Goal: Task Accomplishment & Management: Complete application form

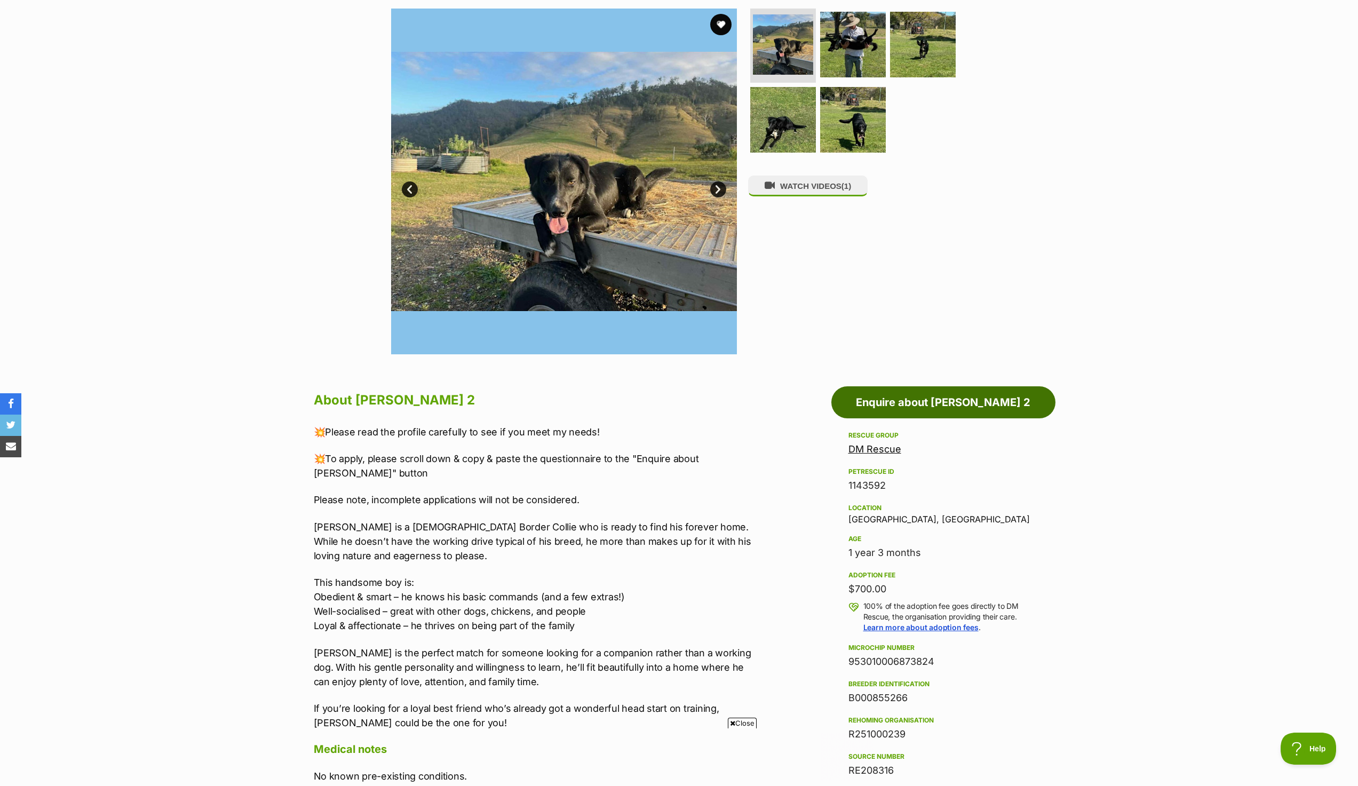
click at [957, 401] on link "Enquire about [PERSON_NAME] 2" at bounding box center [944, 402] width 224 height 32
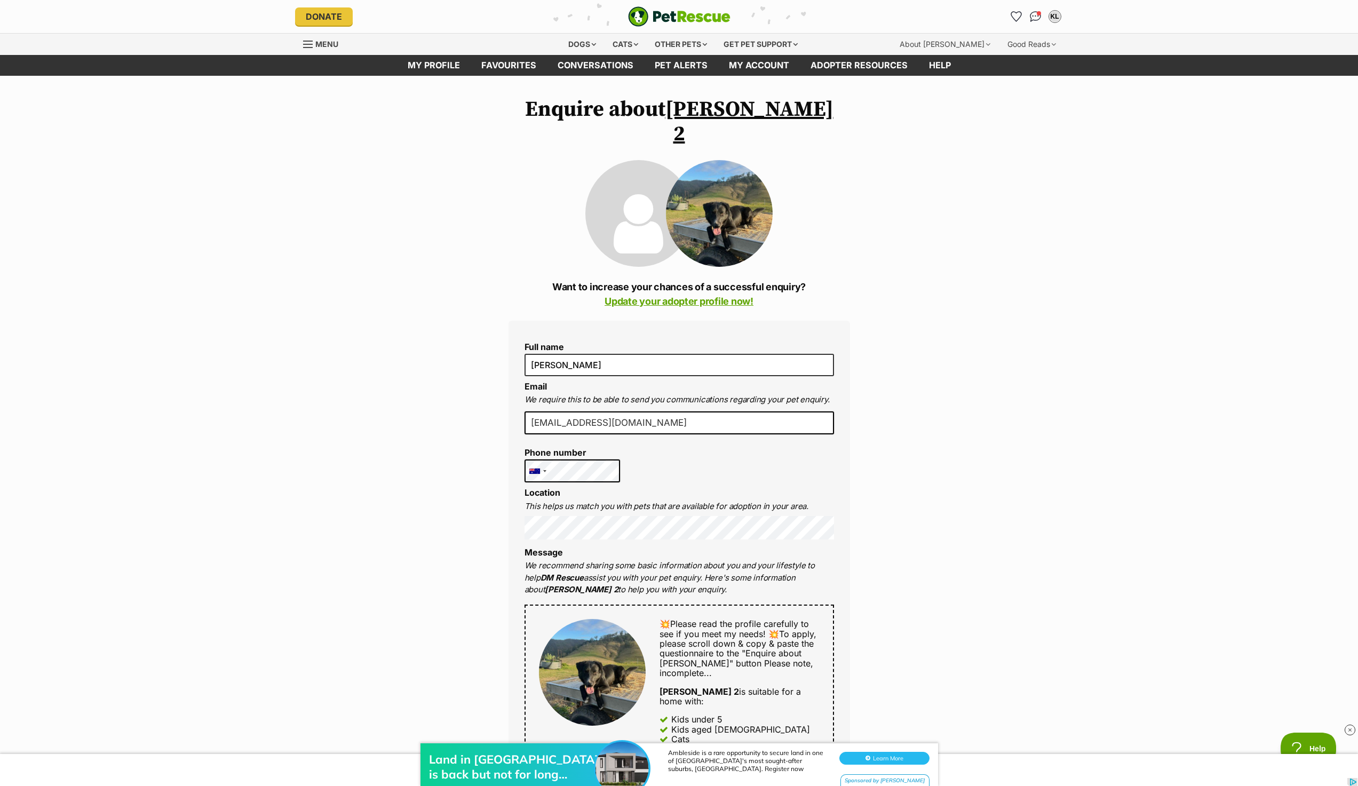
click at [612, 501] on p "This helps us match you with pets that are available for adoption in your area." at bounding box center [680, 507] width 310 height 12
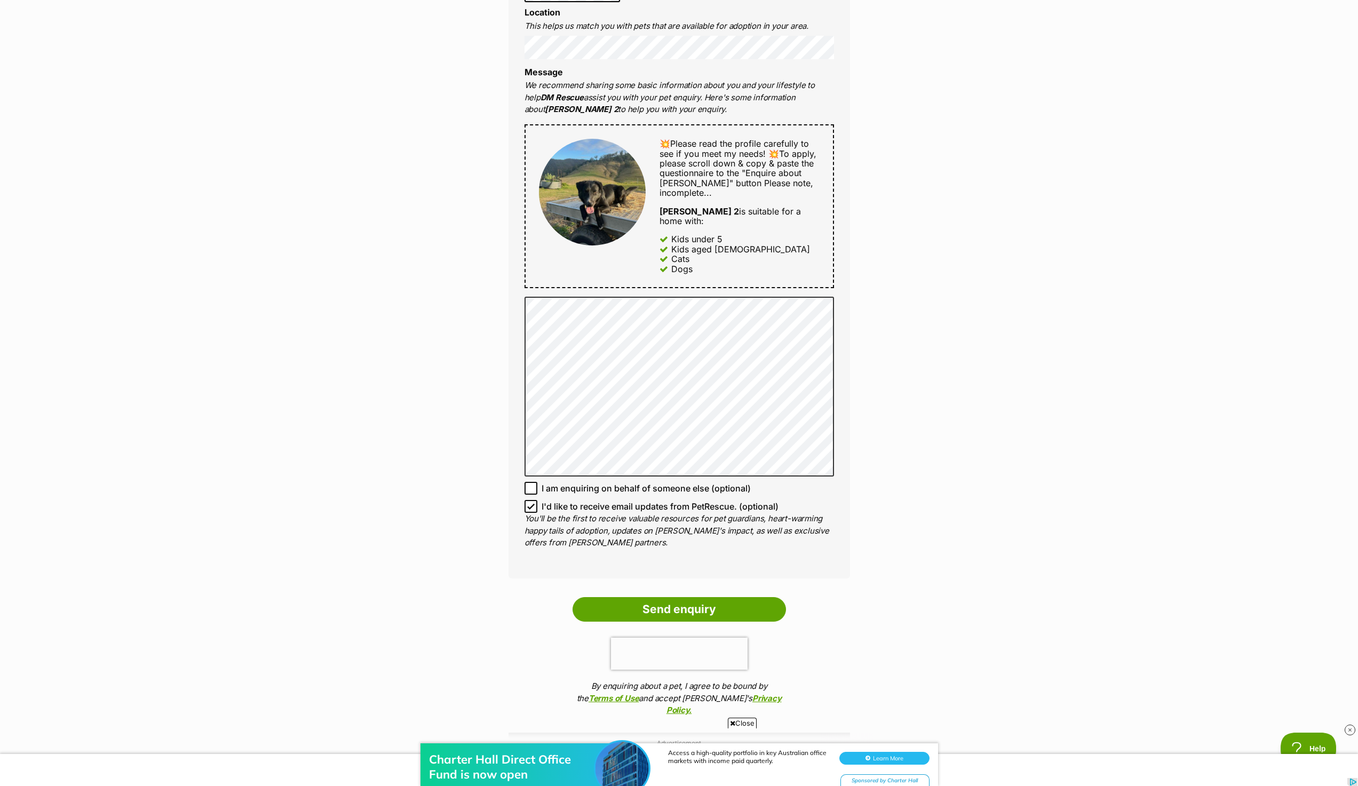
click at [531, 485] on icon at bounding box center [530, 488] width 7 height 7
click at [531, 482] on input "I am enquiring on behalf of someone else (optional)" at bounding box center [531, 488] width 13 height 13
checkbox input "true"
click at [531, 503] on icon at bounding box center [530, 506] width 7 height 7
click at [531, 500] on input "I'd like to receive email updates from PetRescue. (optional)" at bounding box center [531, 506] width 13 height 13
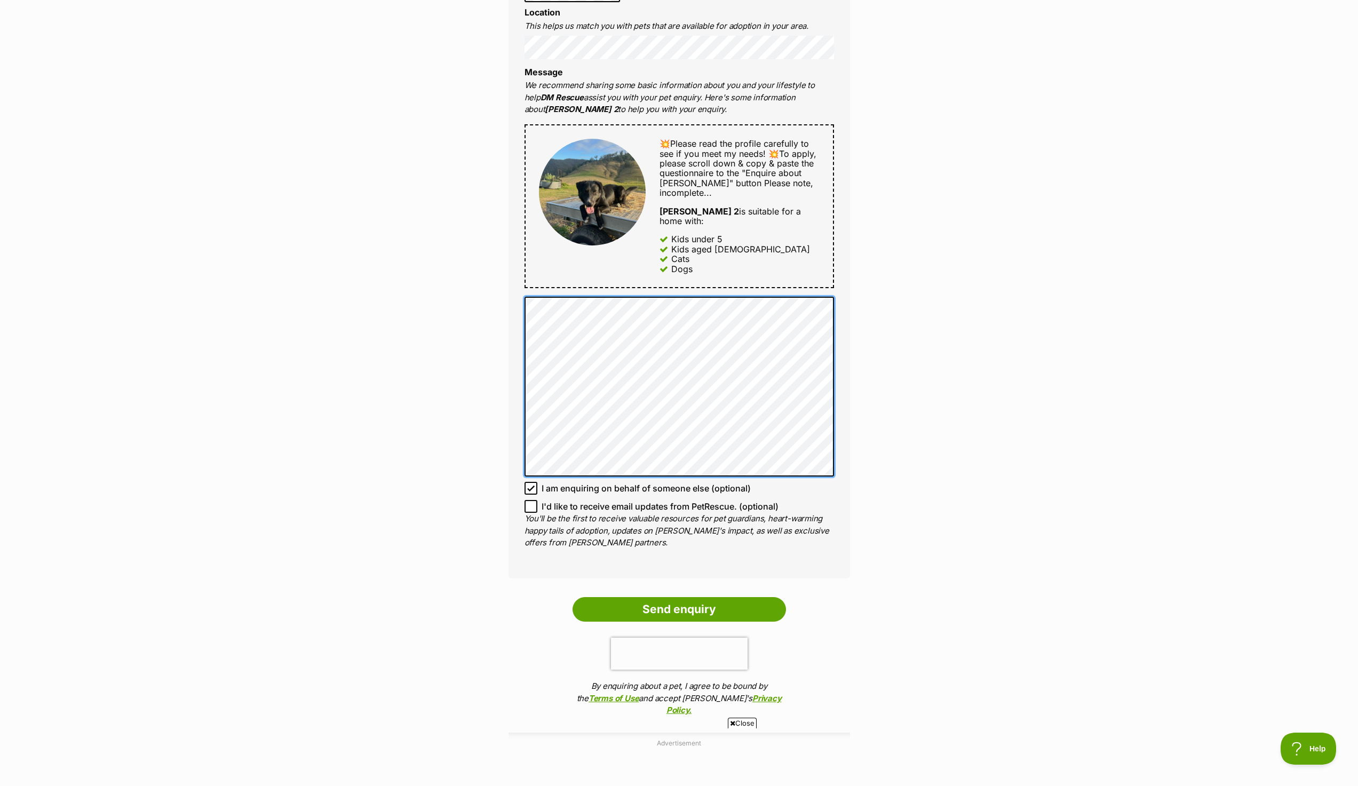
click at [825, 448] on div "Full name Kate Linder Email We require this to be able to send you communicatio…" at bounding box center [680, 209] width 342 height 738
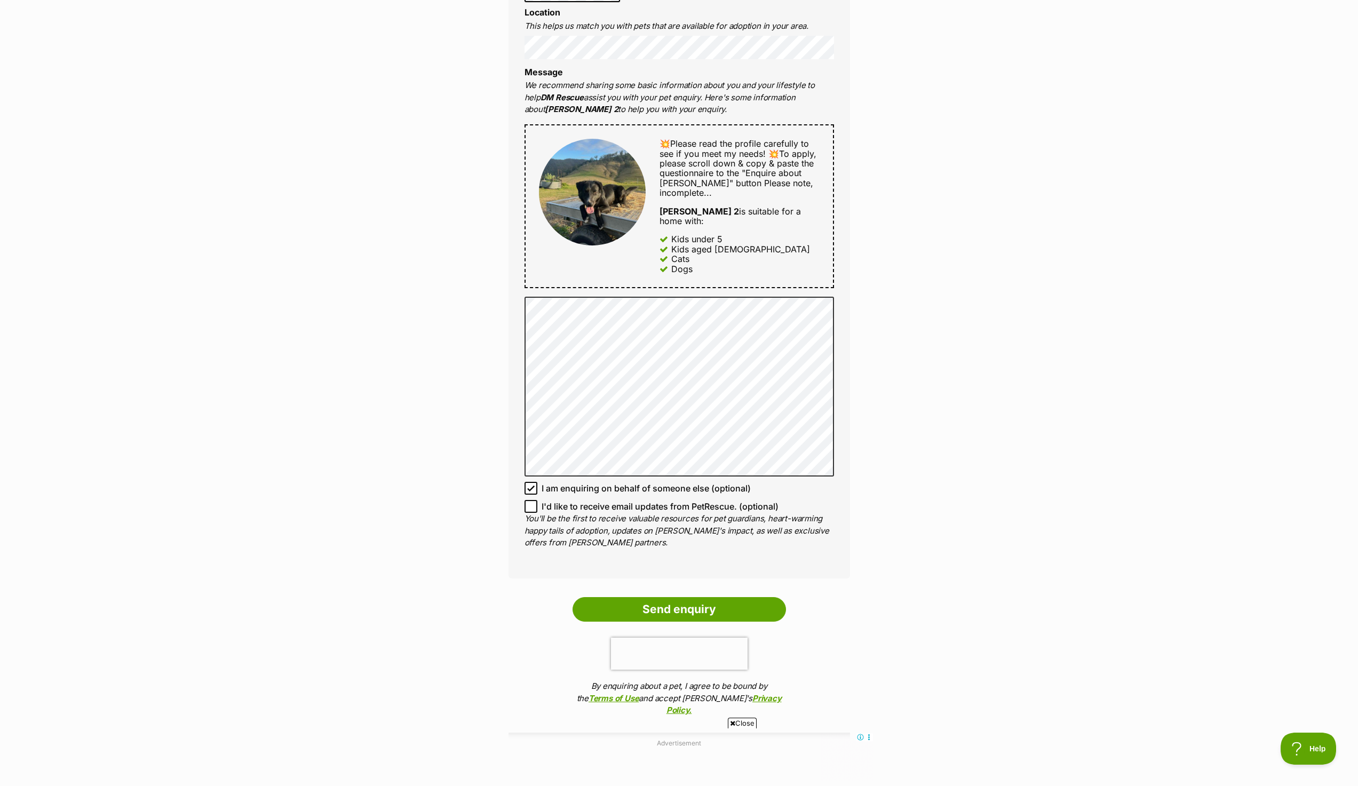
click at [920, 339] on div "Enquire about Bob 2 Want to increase your chances of a successful enquiry? Upda…" at bounding box center [679, 257] width 1358 height 1280
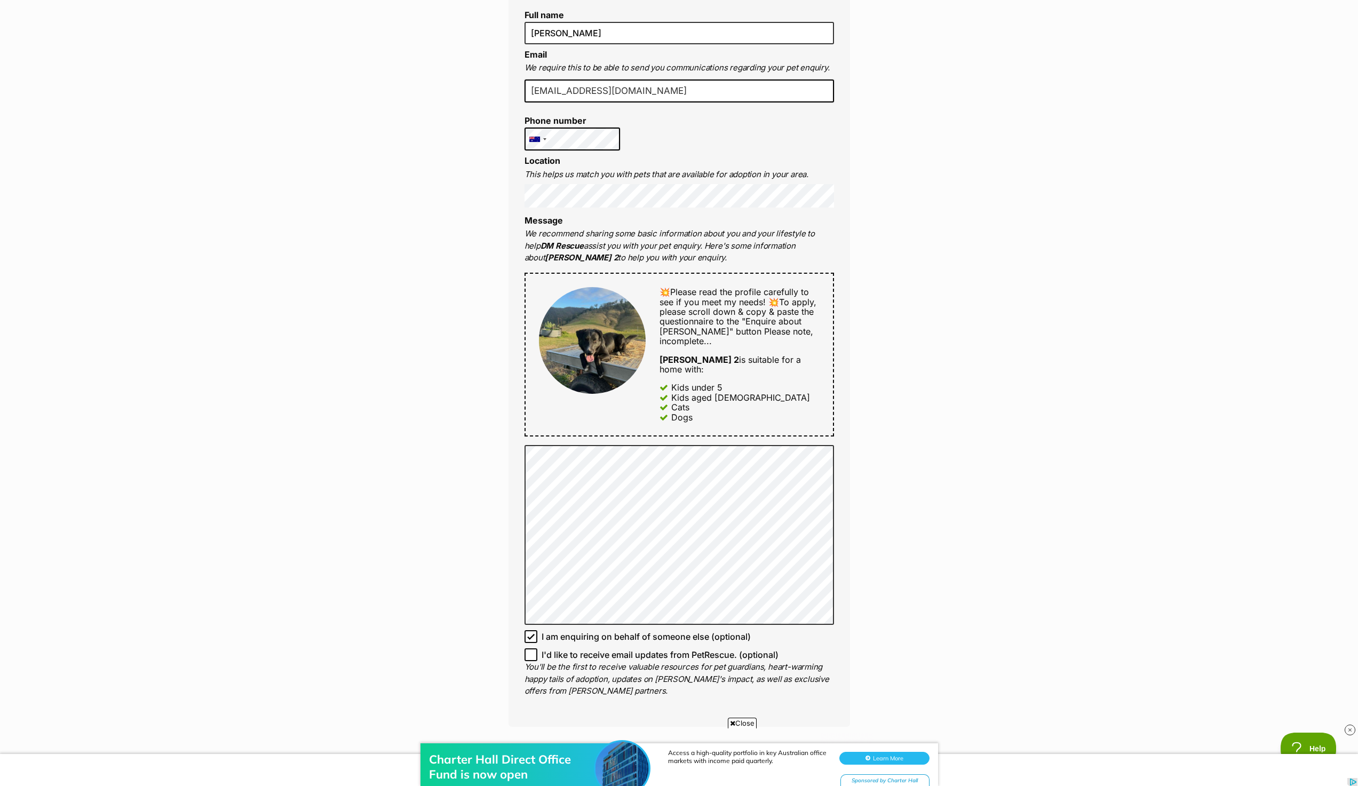
scroll to position [374, 0]
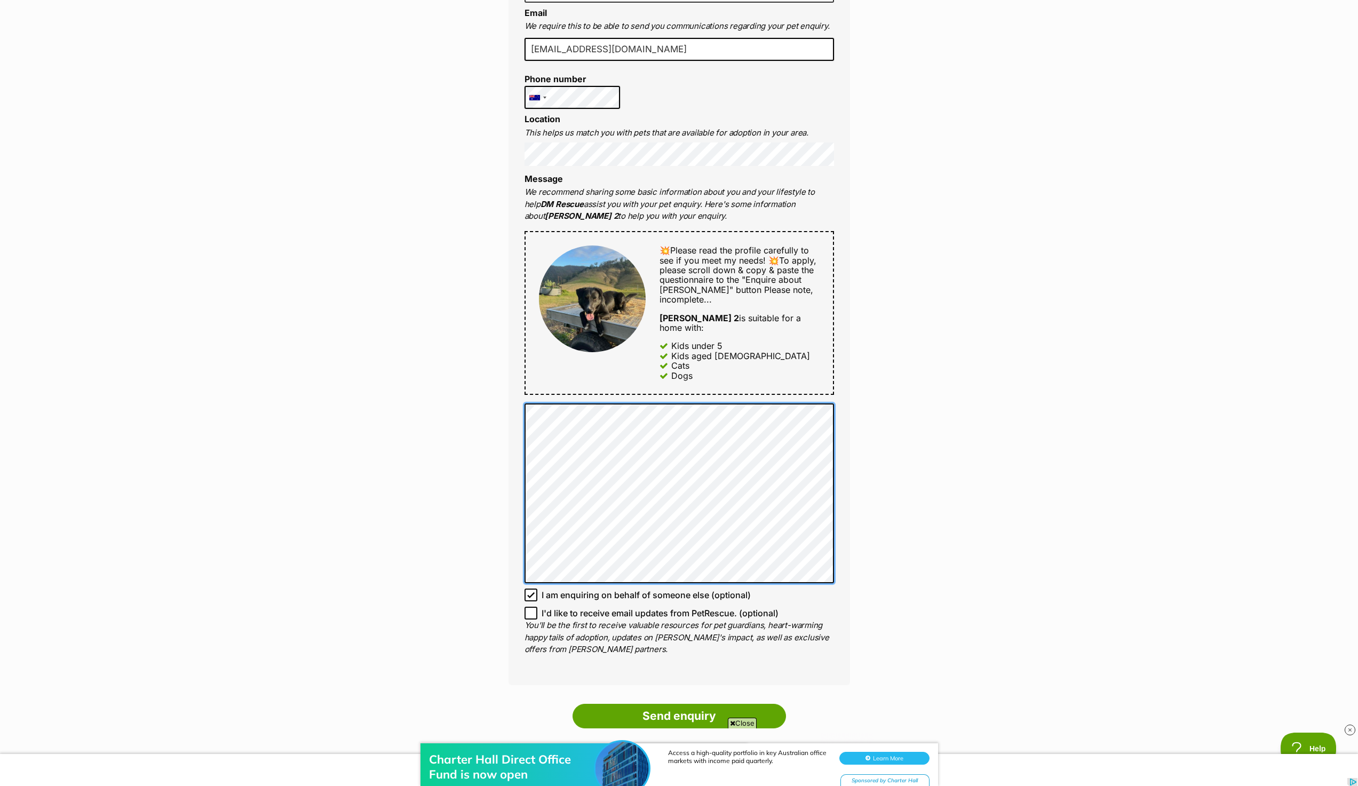
click at [830, 543] on div "Full name Kate Linder Email We require this to be able to send you communicatio…" at bounding box center [680, 316] width 342 height 738
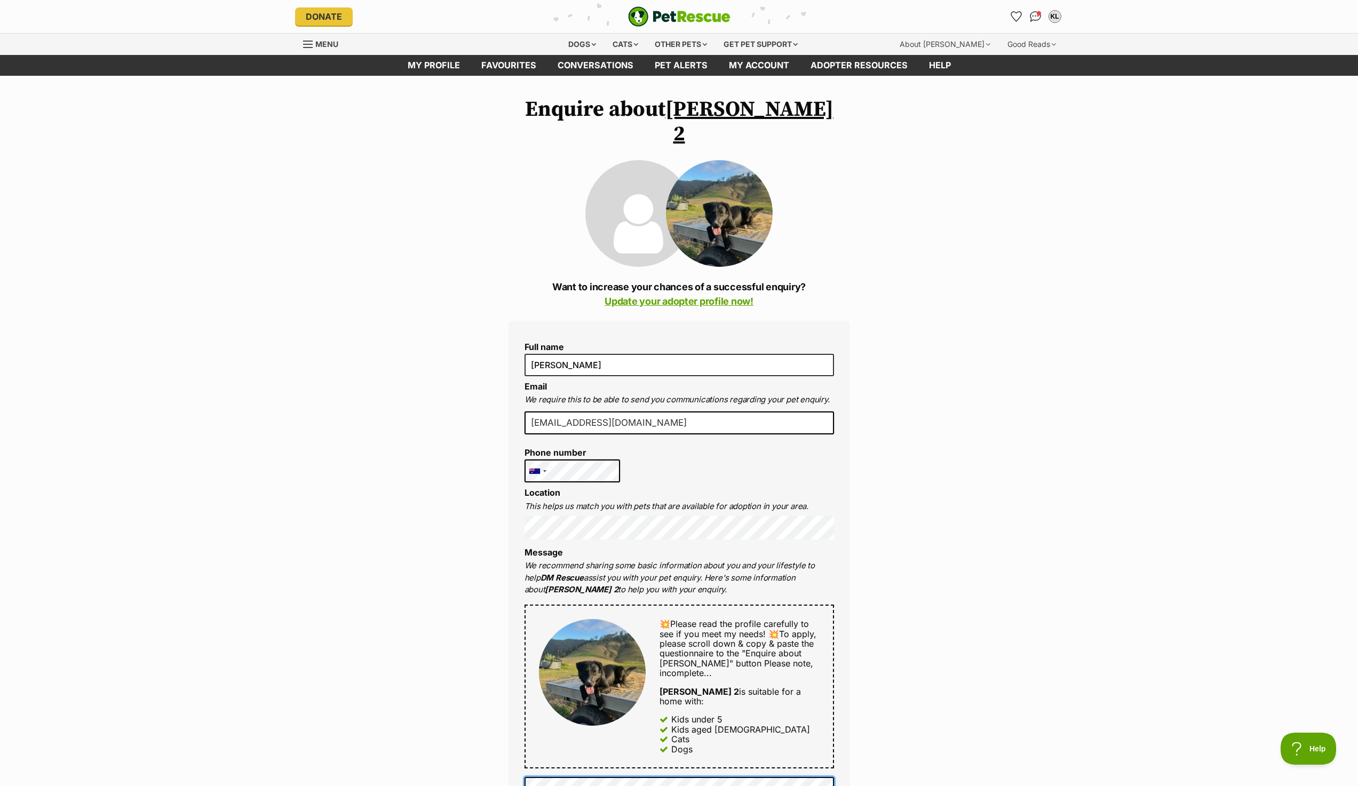
scroll to position [534, 0]
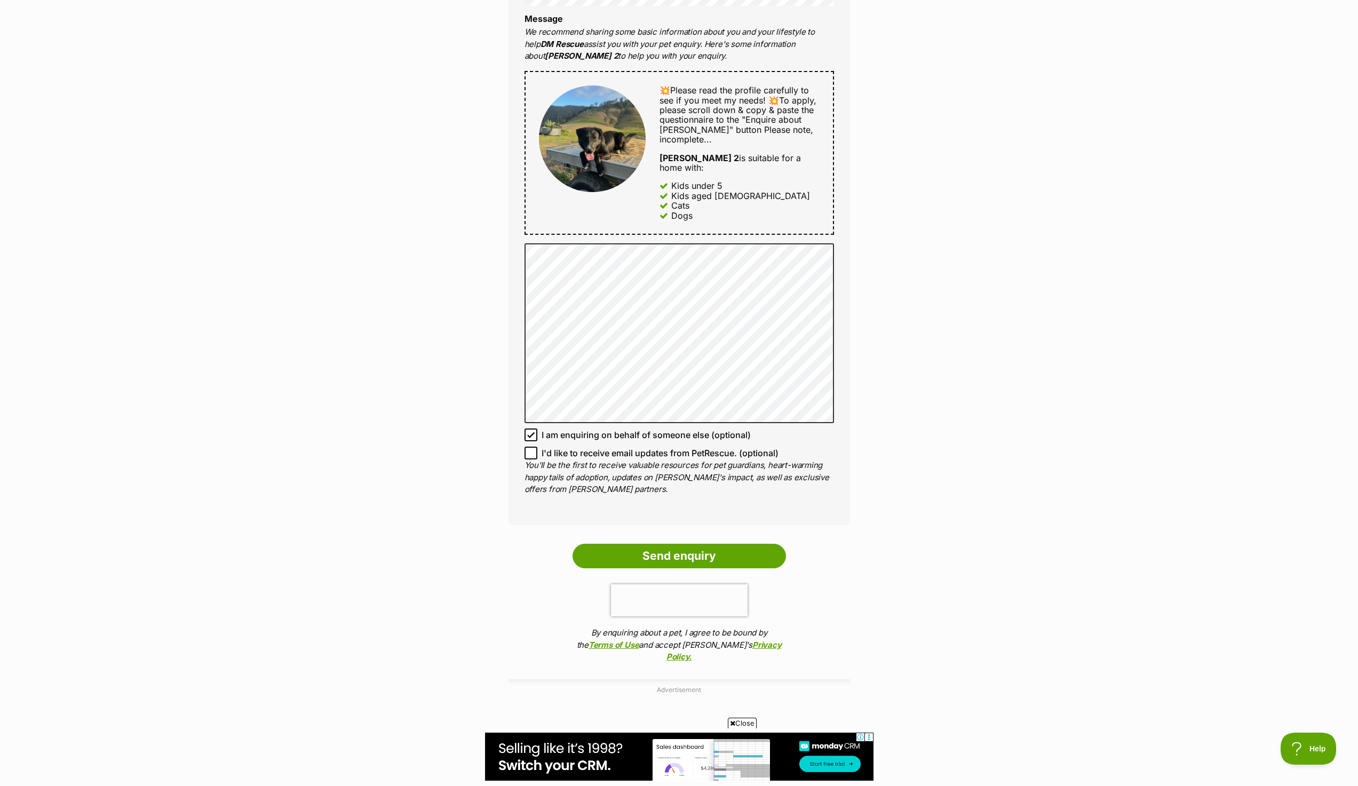
click at [533, 449] on icon at bounding box center [530, 452] width 7 height 7
click at [533, 447] on input "I'd like to receive email updates from PetRescue. (optional)" at bounding box center [531, 453] width 13 height 13
checkbox input "true"
click at [528, 431] on icon at bounding box center [530, 434] width 7 height 7
click at [528, 429] on input "I am enquiring on behalf of someone else (optional)" at bounding box center [531, 435] width 13 height 13
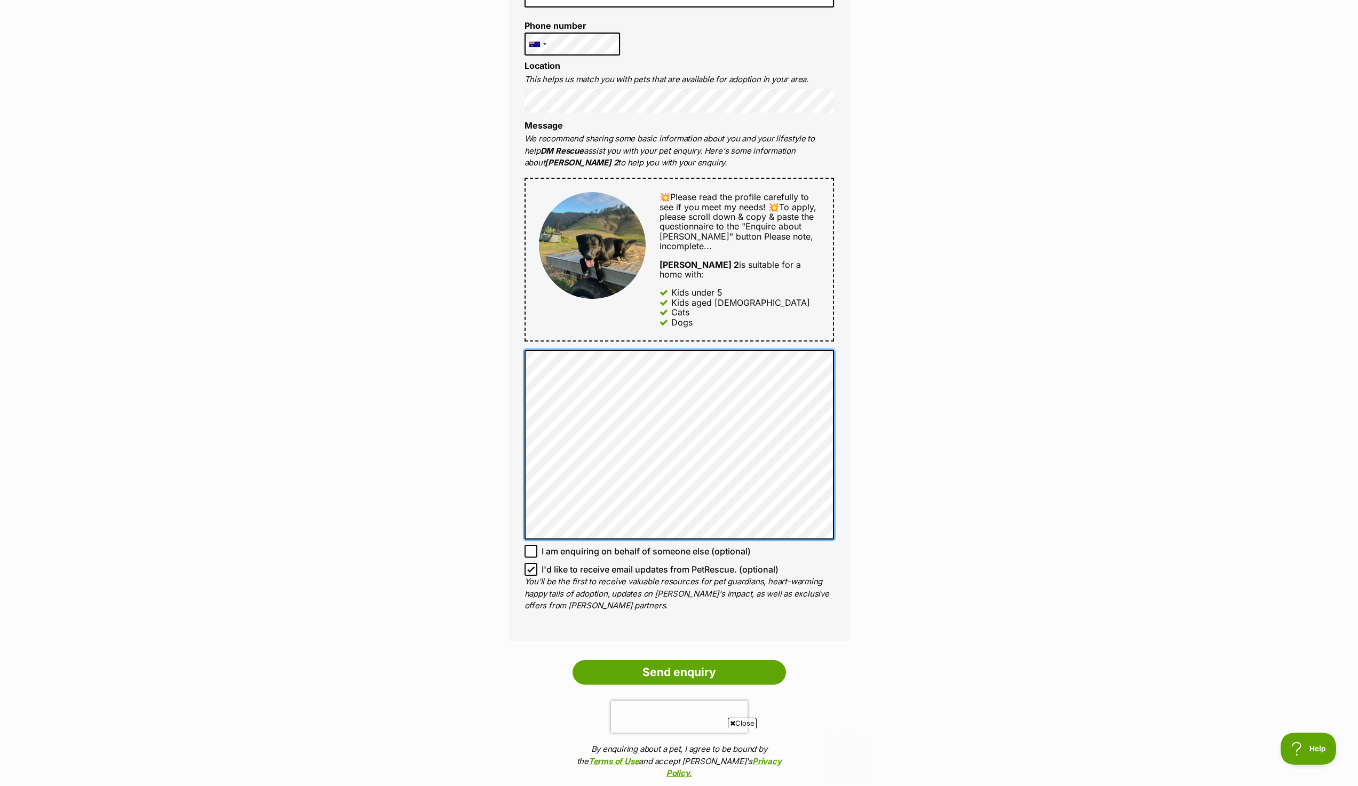
scroll to position [0, 0]
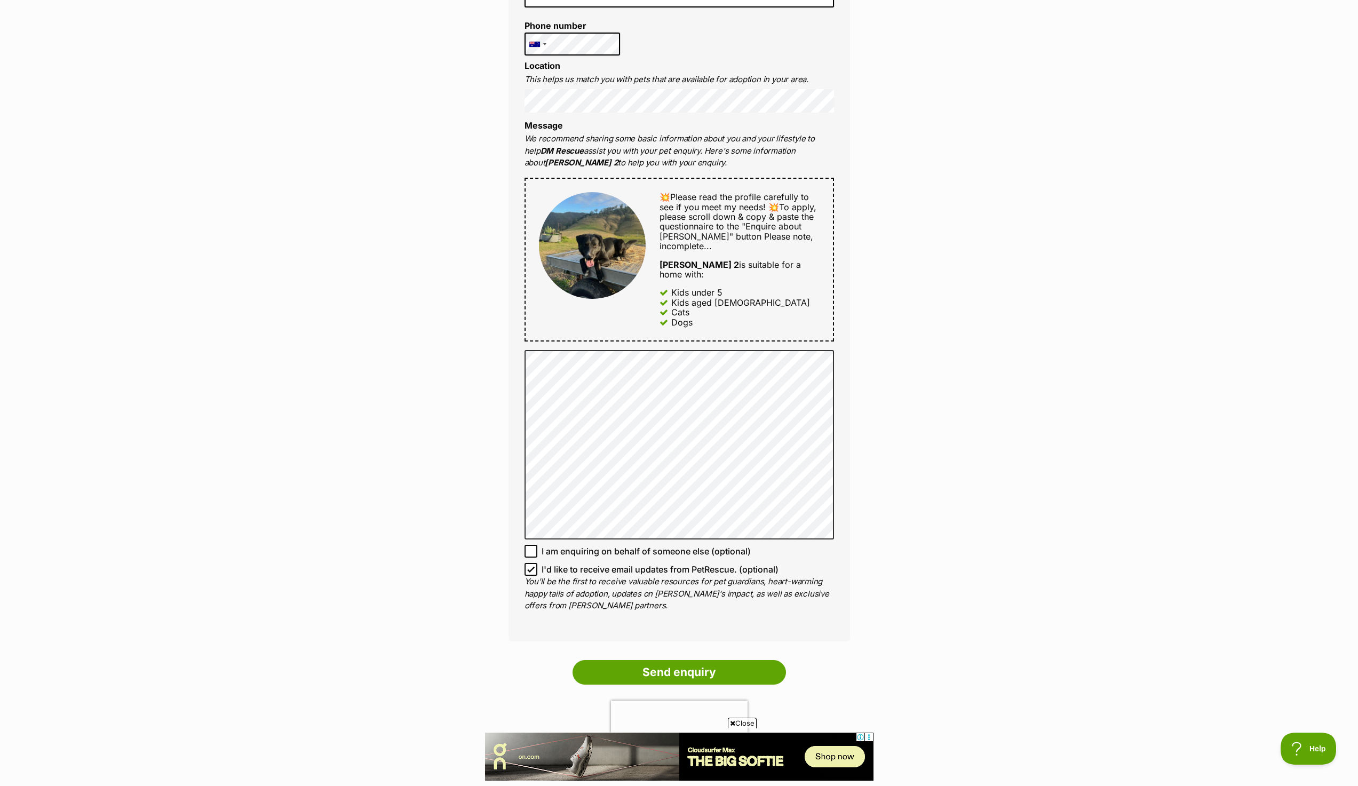
click at [534, 549] on icon at bounding box center [531, 551] width 6 height 5
click at [534, 545] on input "I am enquiring on behalf of someone else (optional)" at bounding box center [531, 551] width 13 height 13
checkbox input "true"
click at [535, 563] on input "I'd like to receive email updates from PetRescue. (optional)" at bounding box center [531, 569] width 13 height 13
checkbox input "false"
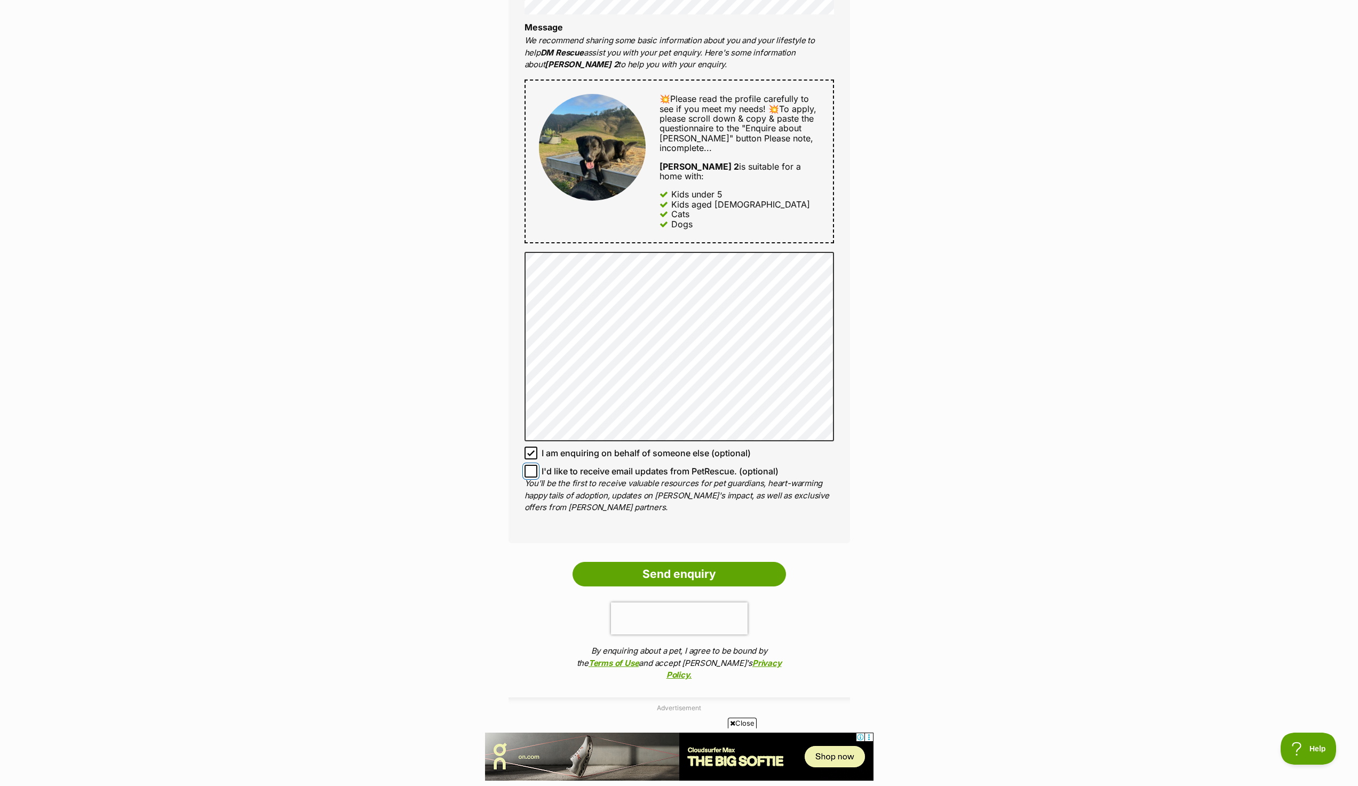
scroll to position [587, 0]
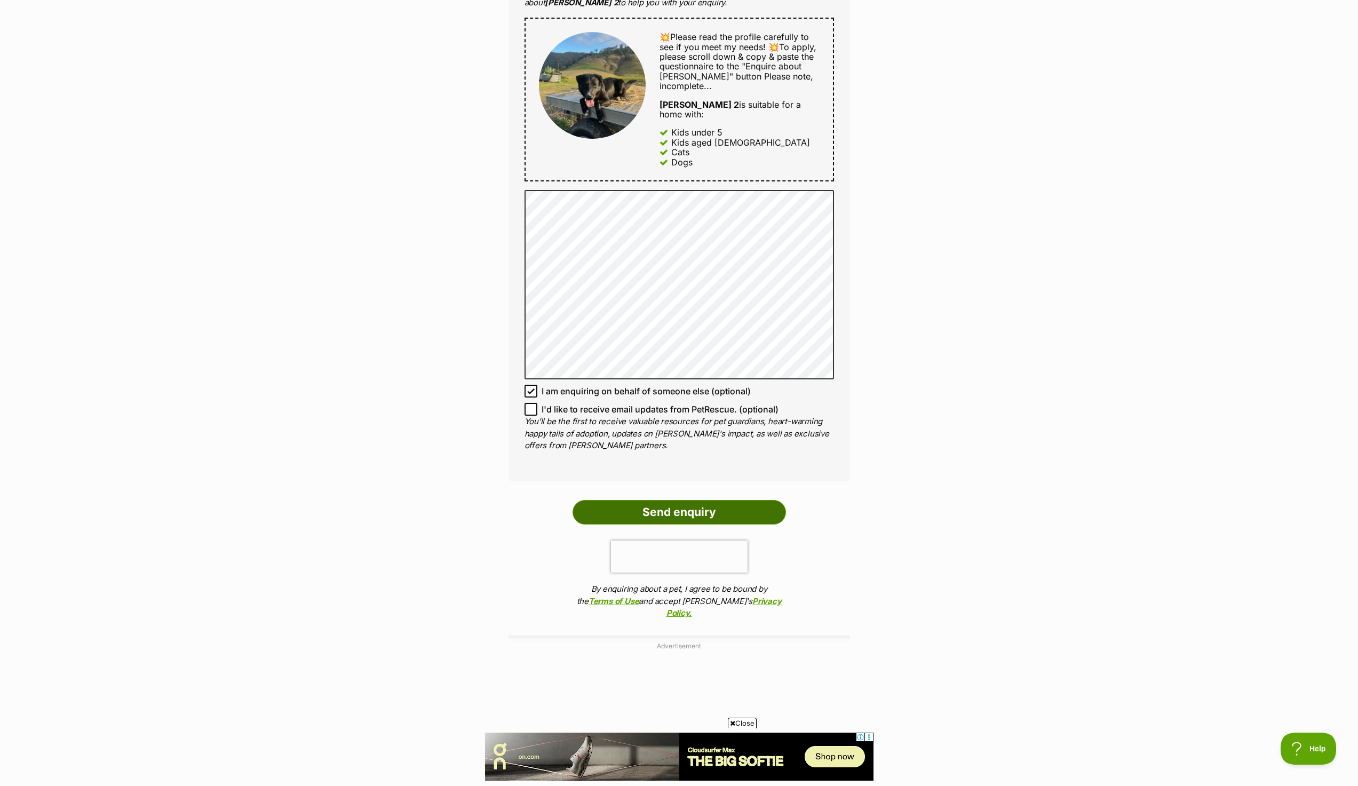
click at [658, 500] on input "Send enquiry" at bounding box center [679, 512] width 213 height 25
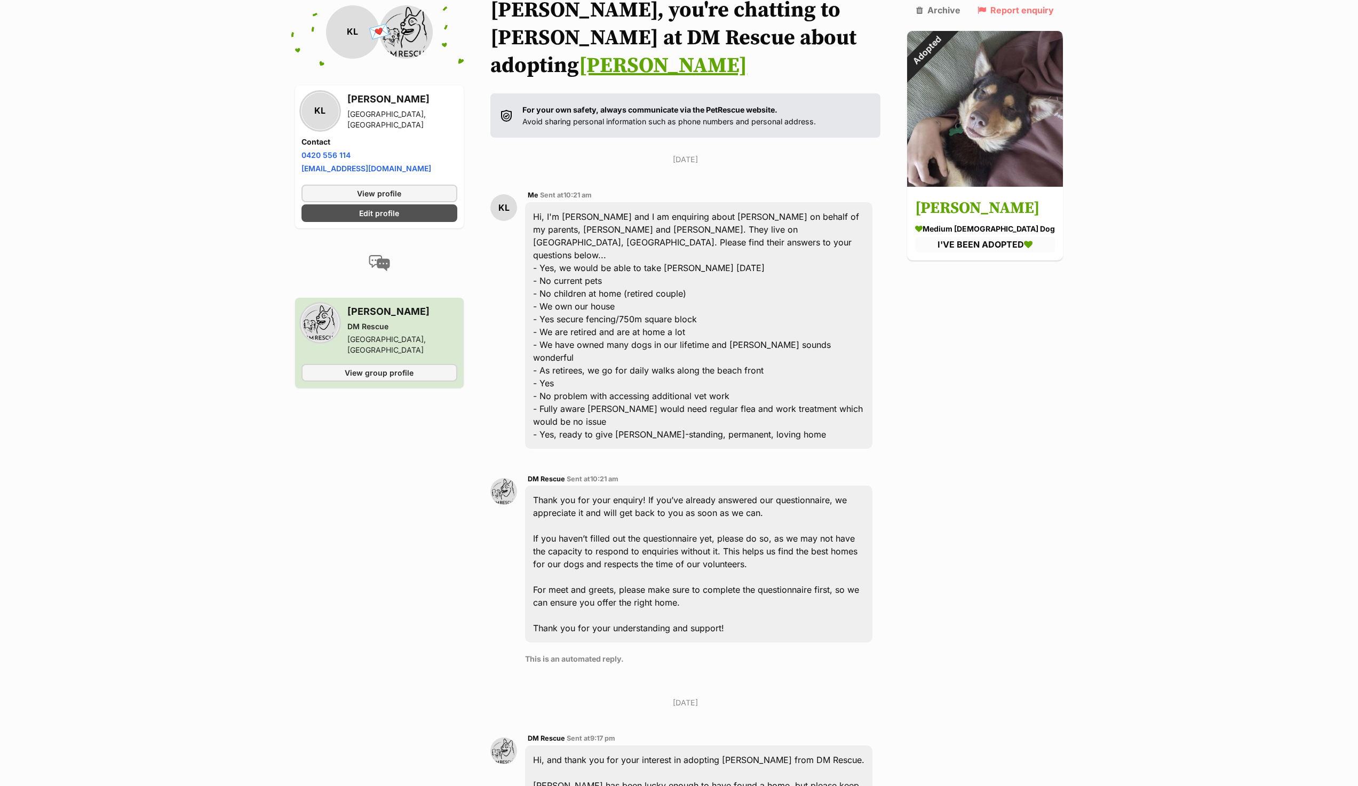
scroll to position [92, 0]
click at [698, 257] on div "Hi, I'm Kate and I am enquiring about Arthur on behalf of my parents, Ron and G…" at bounding box center [698, 326] width 347 height 247
click at [539, 203] on div "Hi, I'm Kate and I am enquiring about Arthur on behalf of my parents, Ron and G…" at bounding box center [698, 326] width 347 height 247
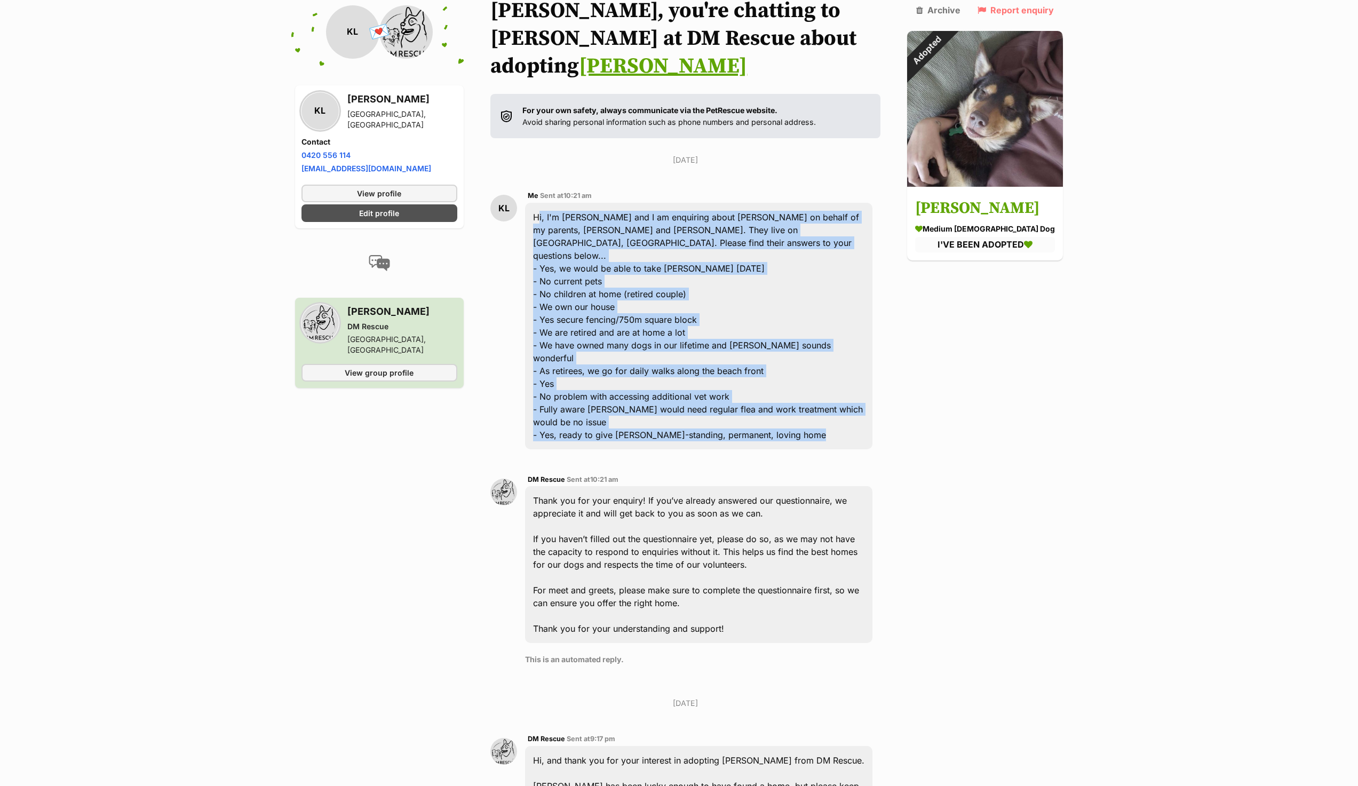
drag, startPoint x: 541, startPoint y: 189, endPoint x: 820, endPoint y: 365, distance: 330.0
click at [820, 365] on div "Hi, I'm Kate and I am enquiring about Arthur on behalf of my parents, Ron and G…" at bounding box center [698, 326] width 347 height 247
copy div "Hi, I'm Kate and I am enquiring about Arthur on behalf of my parents, Ron and G…"
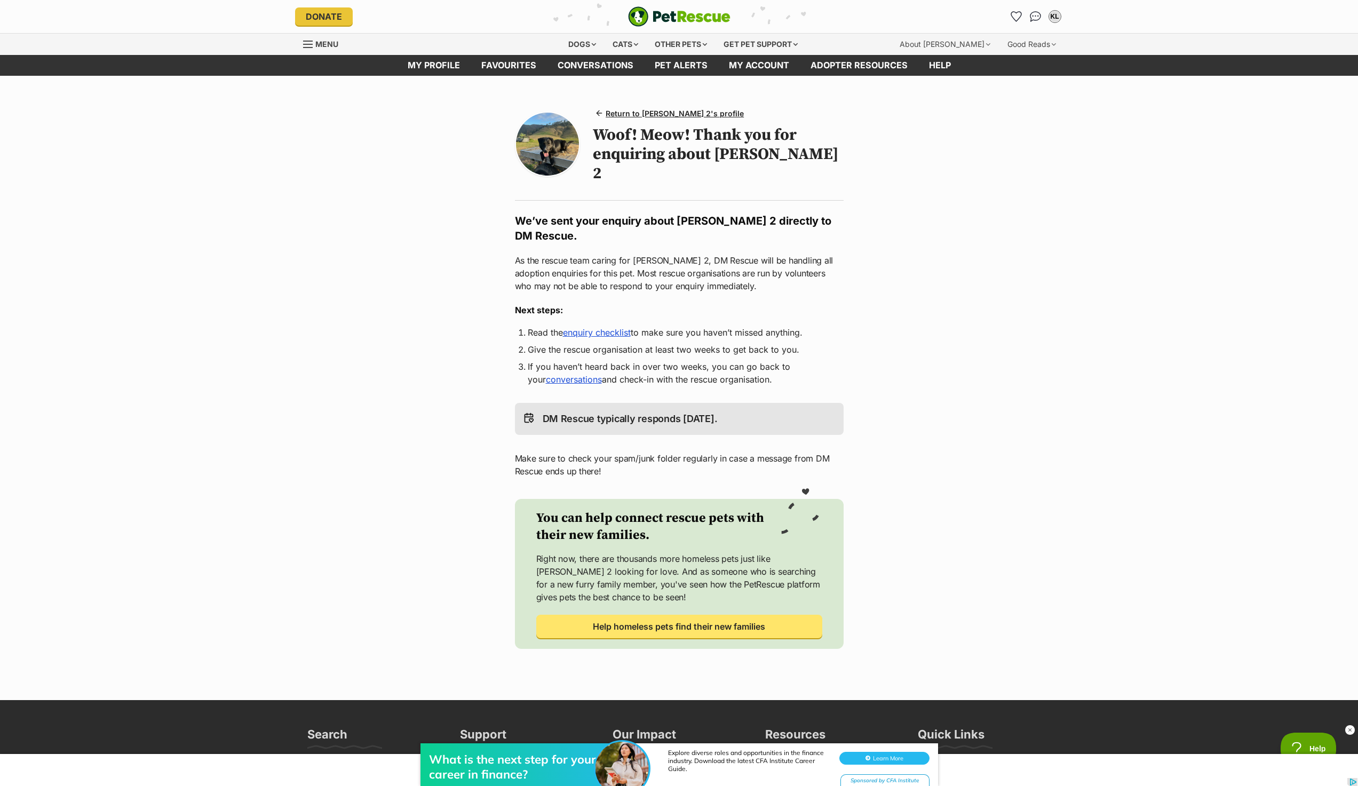
click at [595, 327] on link "enquiry checklist" at bounding box center [597, 332] width 68 height 11
